Goal: Transaction & Acquisition: Purchase product/service

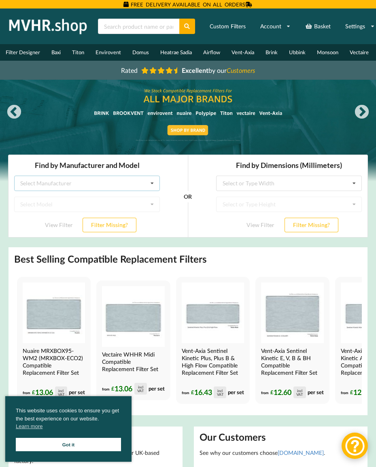
click at [42, 184] on div "Select Manufacturer" at bounding box center [45, 184] width 51 height 6
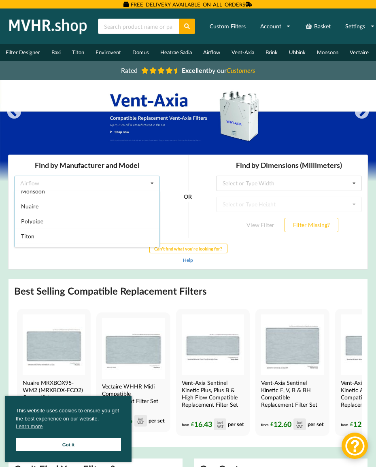
scroll to position [136, 0]
click at [31, 211] on span "Nuaire" at bounding box center [29, 212] width 17 height 7
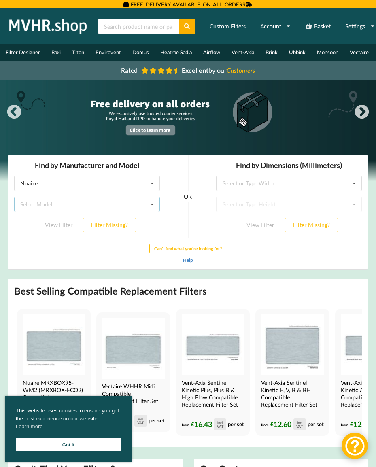
click at [152, 203] on icon at bounding box center [152, 204] width 12 height 15
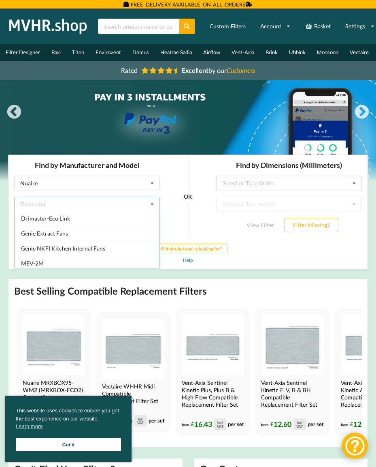
scroll to position [105, 0]
click at [55, 237] on span "Genie Extract Fans" at bounding box center [44, 233] width 47 height 7
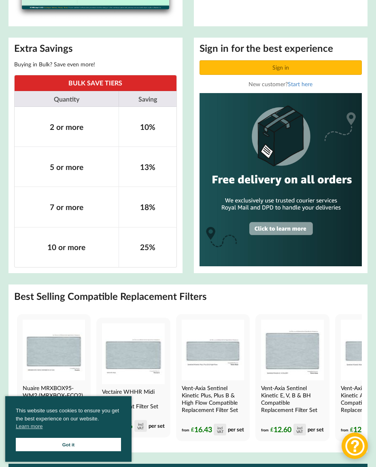
scroll to position [652, 0]
click at [83, 452] on link "Got it" at bounding box center [68, 444] width 105 height 13
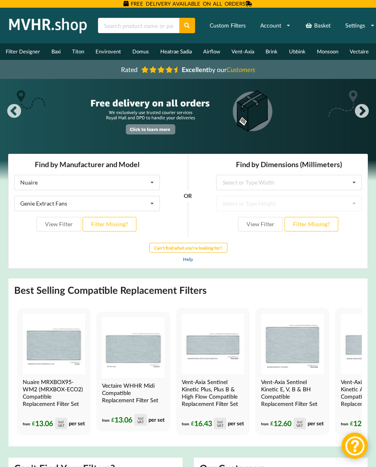
scroll to position [0, 0]
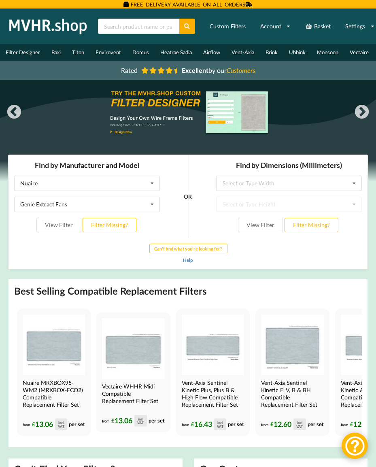
click at [62, 224] on button "View Filter" at bounding box center [58, 225] width 45 height 15
click at [150, 205] on icon at bounding box center [152, 204] width 12 height 15
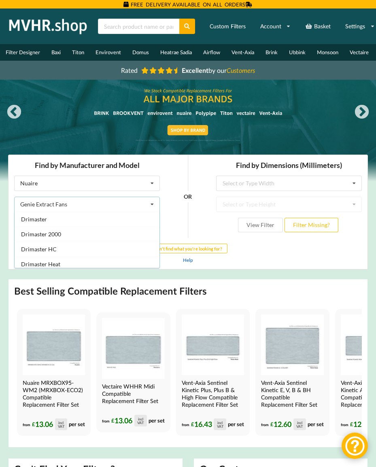
click at [149, 206] on icon at bounding box center [152, 204] width 12 height 15
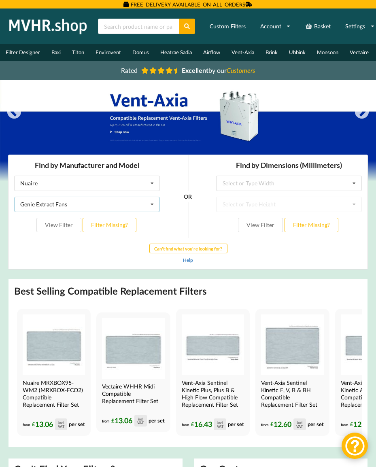
click at [152, 207] on icon at bounding box center [152, 204] width 12 height 15
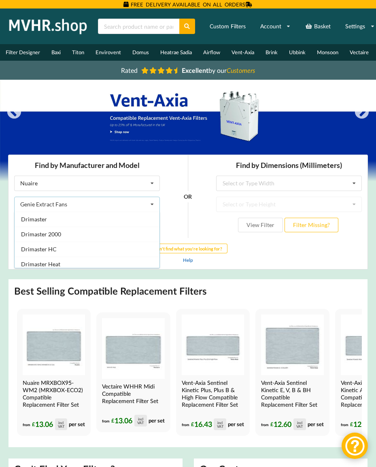
click at [85, 205] on div "Genie Extract Fans Drimaster Drimaster 2000 Drimaster HC Drimaster Heat Drimast…" at bounding box center [87, 204] width 146 height 15
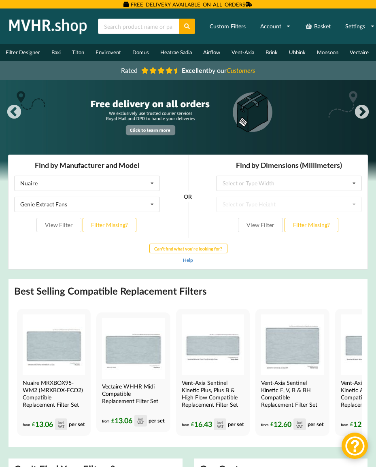
click at [115, 226] on button "Filter Missing?" at bounding box center [110, 225] width 54 height 15
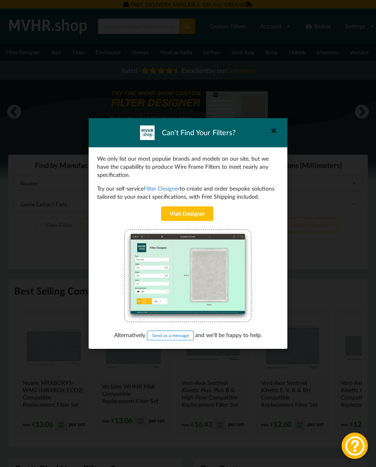
click at [269, 134] on icon at bounding box center [274, 130] width 13 height 13
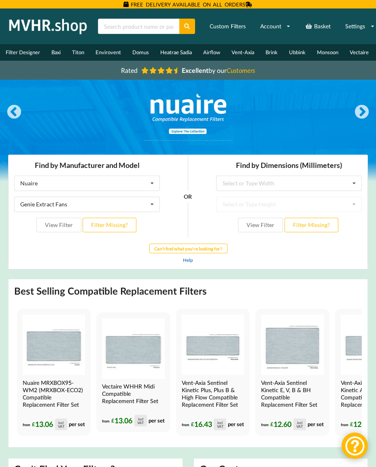
click at [18, 111] on button "Previous" at bounding box center [14, 113] width 16 height 16
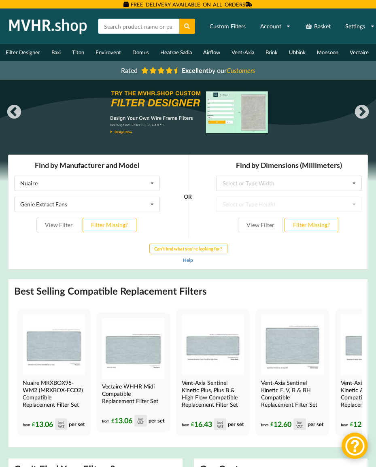
click at [126, 31] on input "text" at bounding box center [138, 26] width 81 height 15
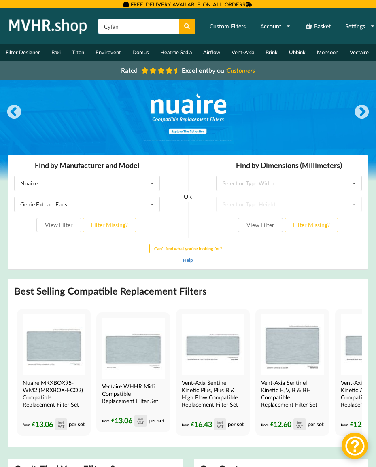
type input "Cyfan"
click at [185, 29] on icon at bounding box center [187, 26] width 7 height 6
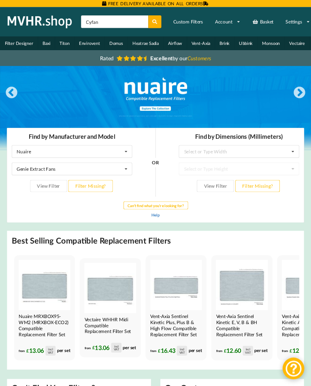
scroll to position [41, 33]
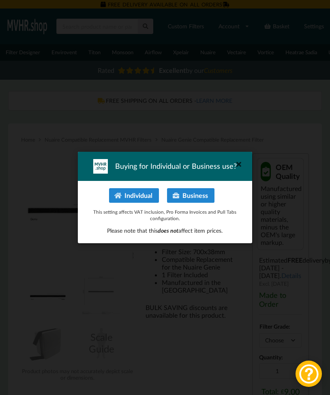
click at [131, 195] on button "Individual" at bounding box center [134, 195] width 50 height 15
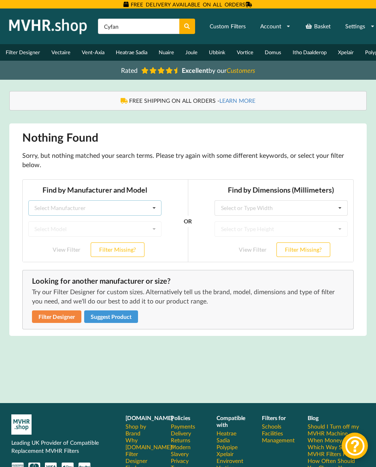
click at [154, 207] on icon at bounding box center [154, 208] width 12 height 15
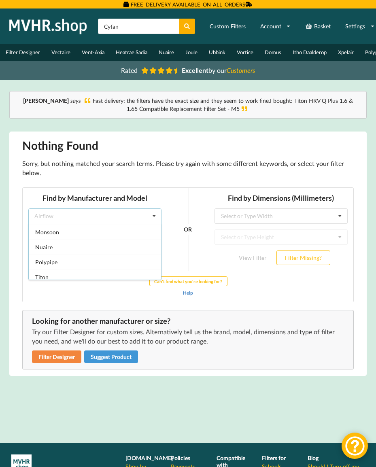
scroll to position [133, 0]
click at [48, 244] on span "Nuaire" at bounding box center [43, 247] width 17 height 7
click at [194, 280] on b "Can't find what you're looking for?" at bounding box center [188, 281] width 68 height 5
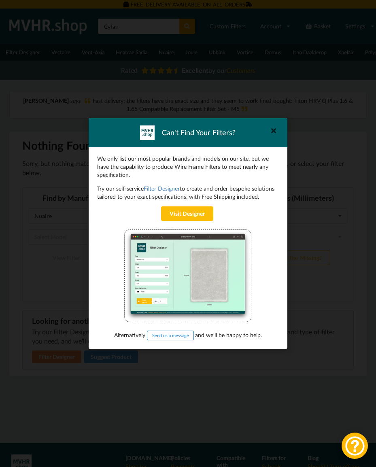
click at [186, 209] on link "Visit Designer" at bounding box center [187, 214] width 52 height 15
